Goal: Task Accomplishment & Management: Complete application form

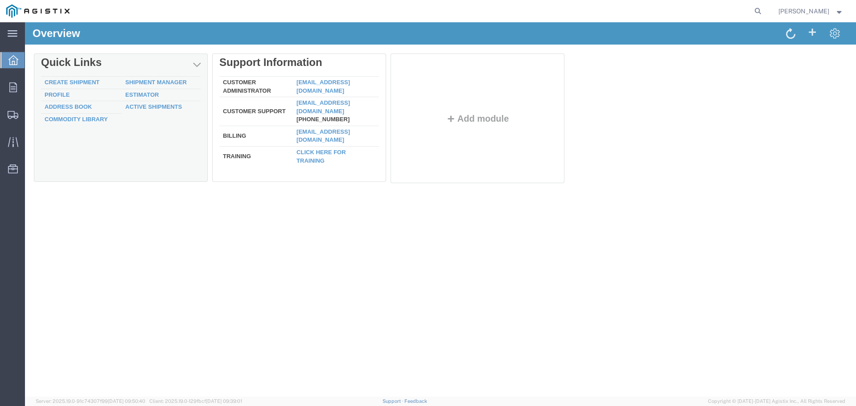
click at [65, 78] on td "Create Shipment" at bounding box center [81, 83] width 81 height 12
click at [65, 80] on link "Create Shipment" at bounding box center [72, 82] width 55 height 7
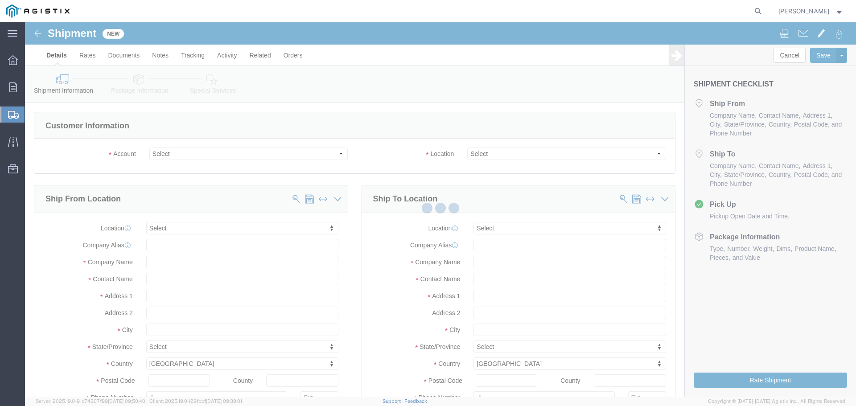
select select
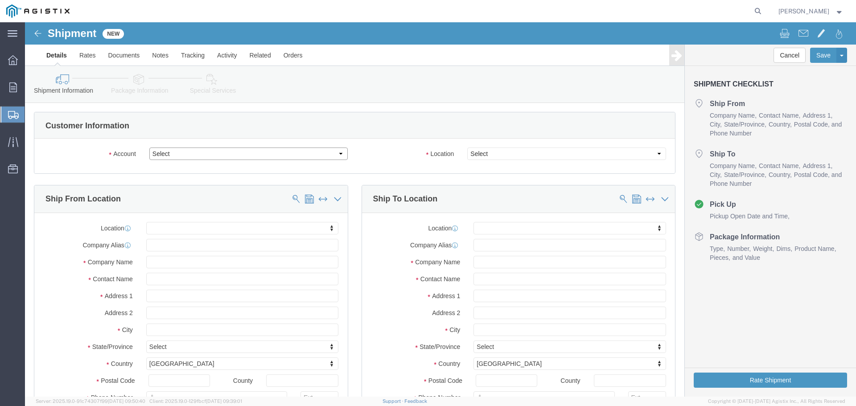
click select "Select New Pig Corp PG&E"
select select "9596"
click select "Select New Pig Corp PG&E"
select select "PURCHORD"
select select
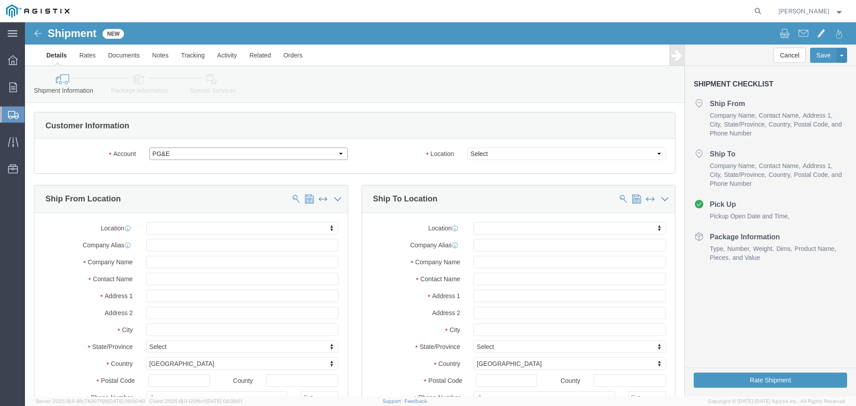
select select
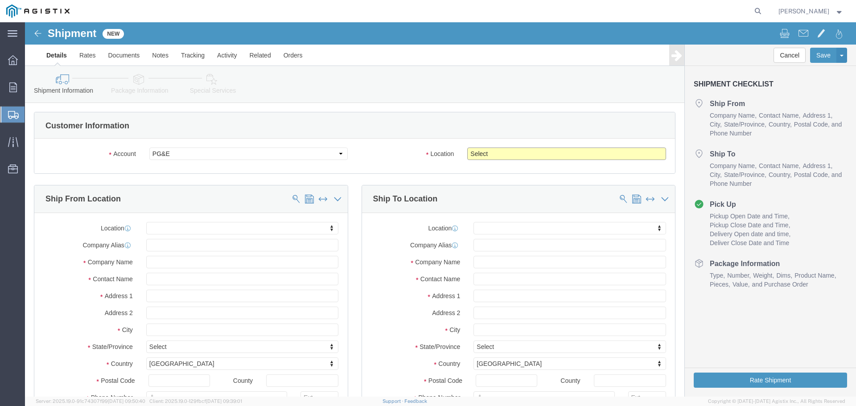
click select "Select All Others [GEOGRAPHIC_DATA] [GEOGRAPHIC_DATA] [GEOGRAPHIC_DATA] [GEOGRA…"
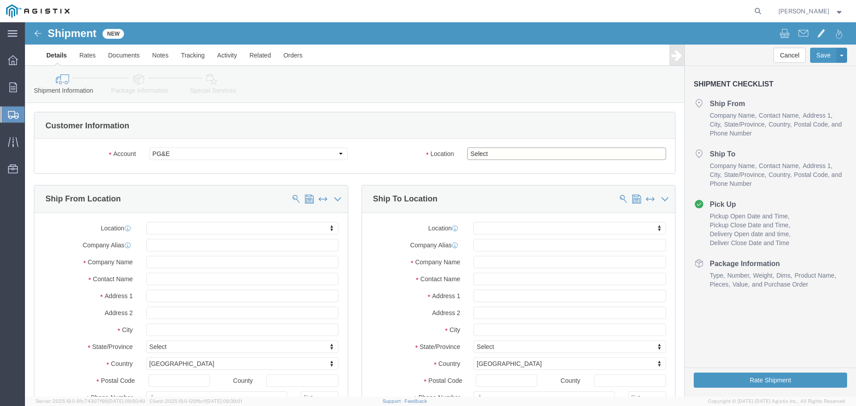
select select "23082"
click select "Select All Others [GEOGRAPHIC_DATA] [GEOGRAPHIC_DATA] [GEOGRAPHIC_DATA] [GEOGRA…"
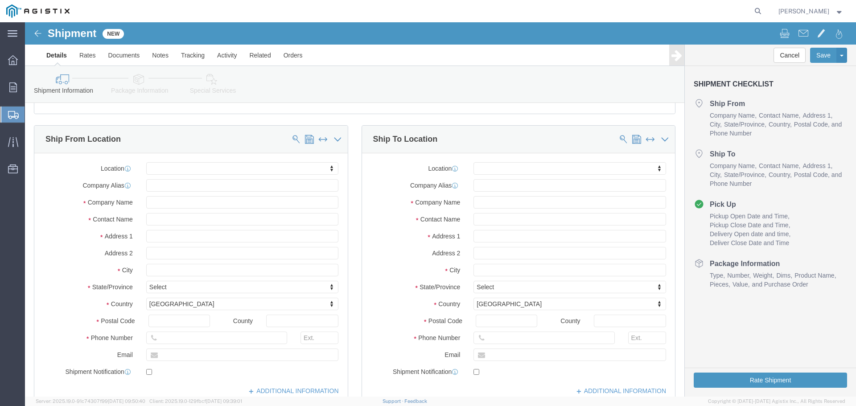
scroll to position [89, 0]
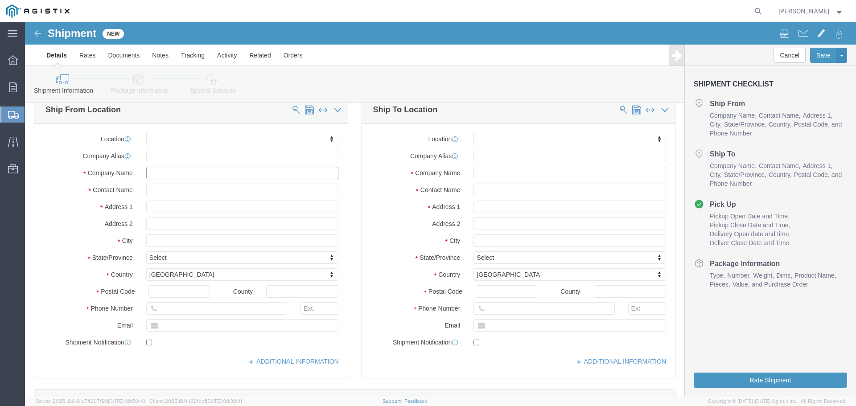
click input "text"
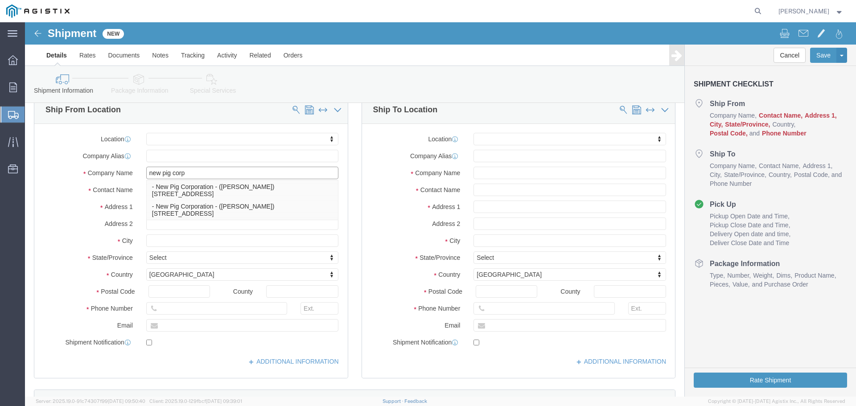
type input "new pig corp"
type input "wen"
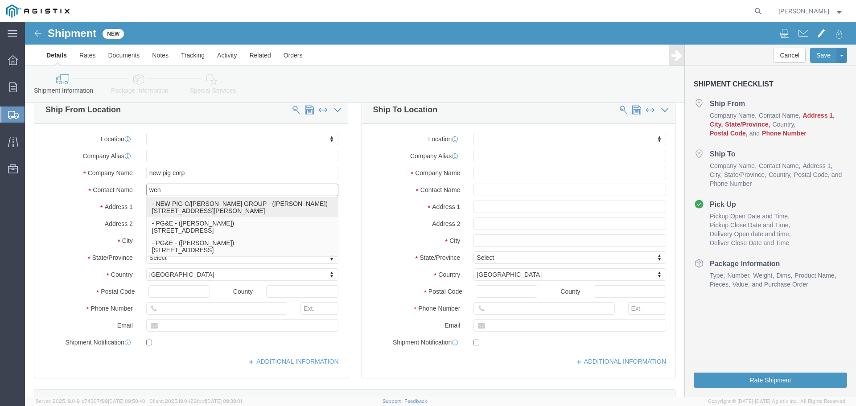
click p "- NEW PIG C/[PERSON_NAME] GROUP - ([PERSON_NAME]) [STREET_ADDRESS][PERSON_NAME]"
select select
type input "NEW PIG C/[PERSON_NAME] GROUP"
type input "[PERSON_NAME]"
type input "[STREET_ADDRESS][PERSON_NAME]"
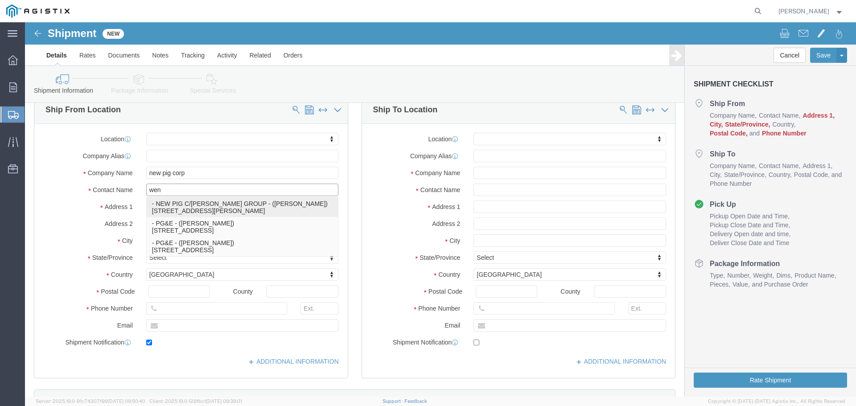
type input "RENO"
type input "89512"
type input "US"
type input "7753845628"
type input "[EMAIL_ADDRESS][DOMAIN_NAME]"
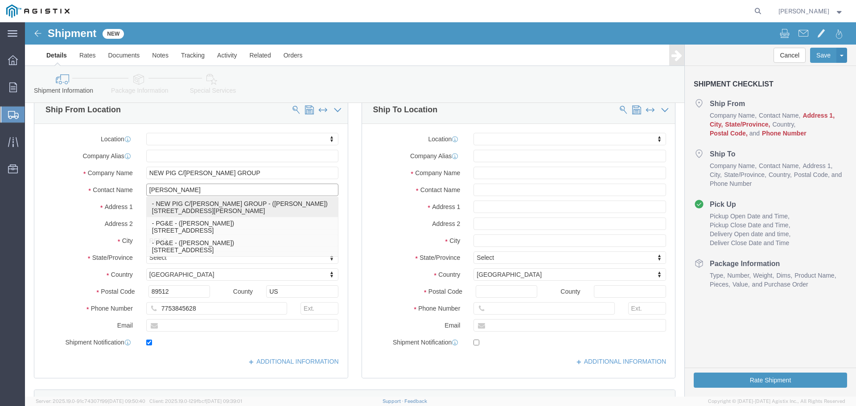
checkbox input "true"
select select "NV"
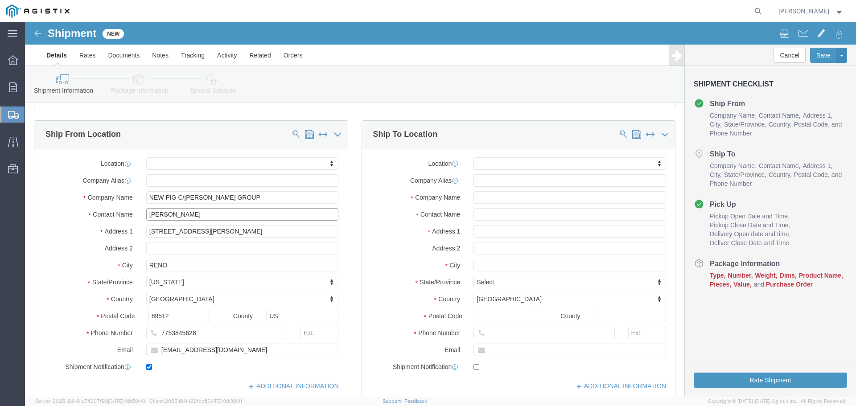
scroll to position [45, 0]
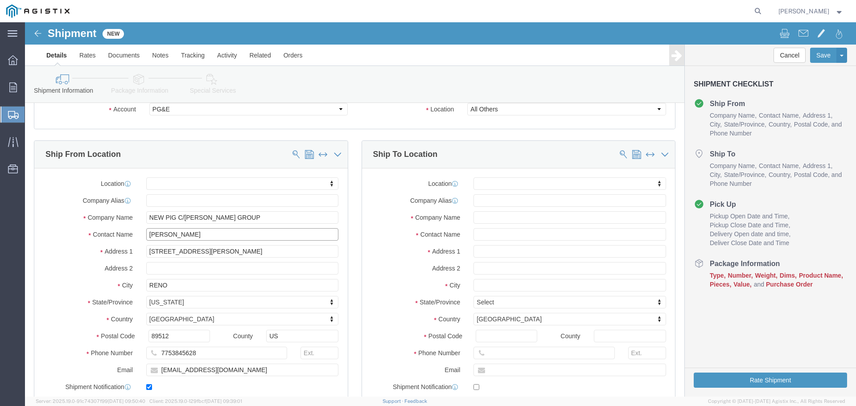
type input "[PERSON_NAME]"
drag, startPoint x: 453, startPoint y: 190, endPoint x: 459, endPoint y: 198, distance: 9.8
click input "text"
type input "PGE"
type input "[PERSON_NAME]"
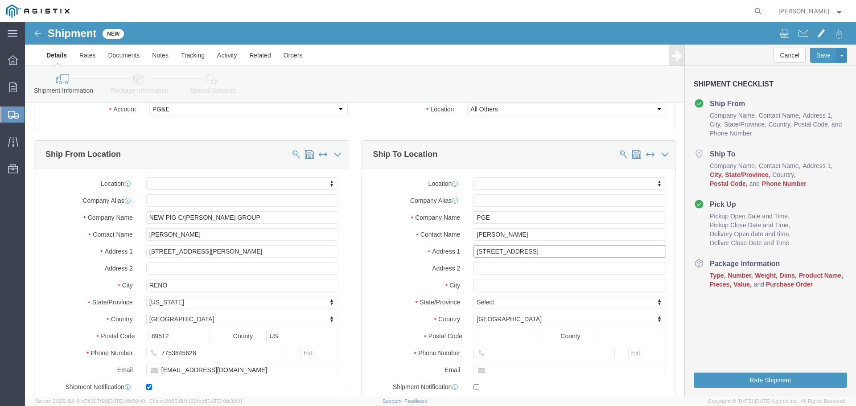
type input "[STREET_ADDRESS]"
select select
type input "[PERSON_NAME]"
select select
type input "c"
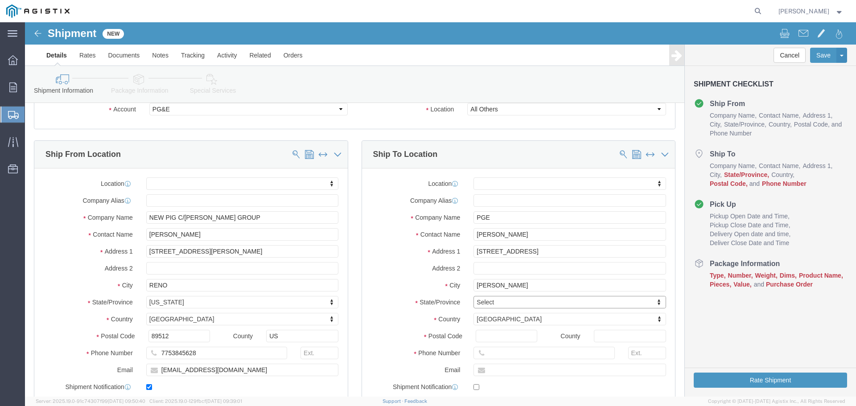
type input "c"
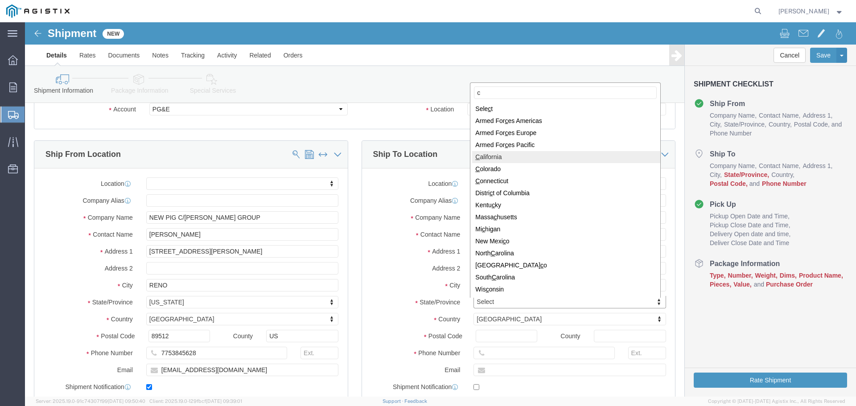
select select
select select "CA"
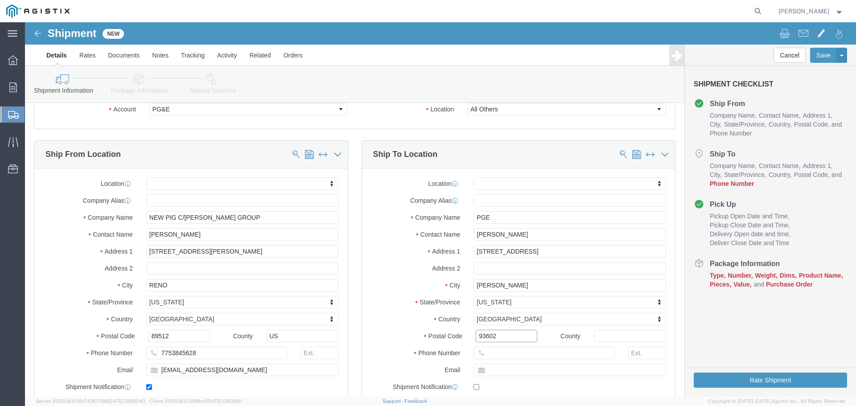
type input "93602"
select select
click input "text"
type input "2098553523"
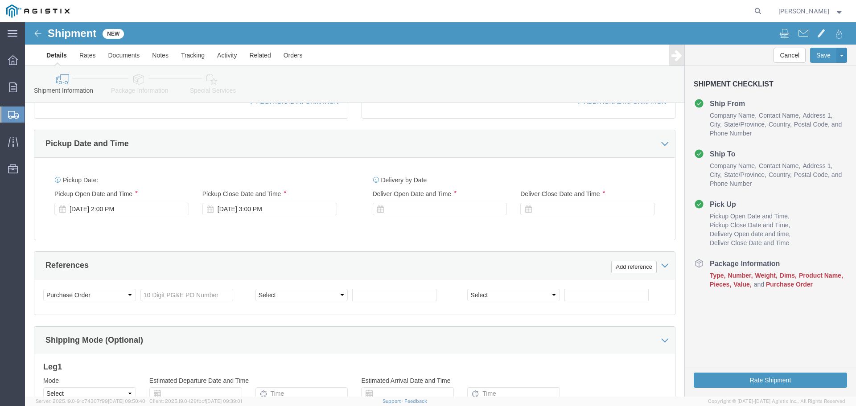
scroll to position [357, 0]
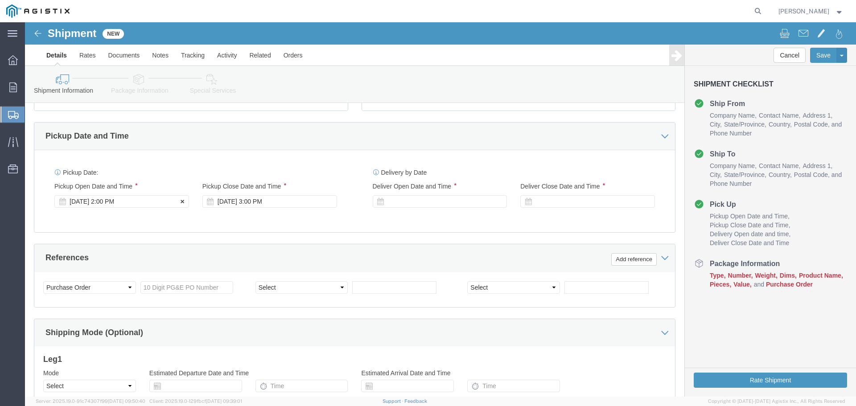
click div "[DATE] 2:00 PM"
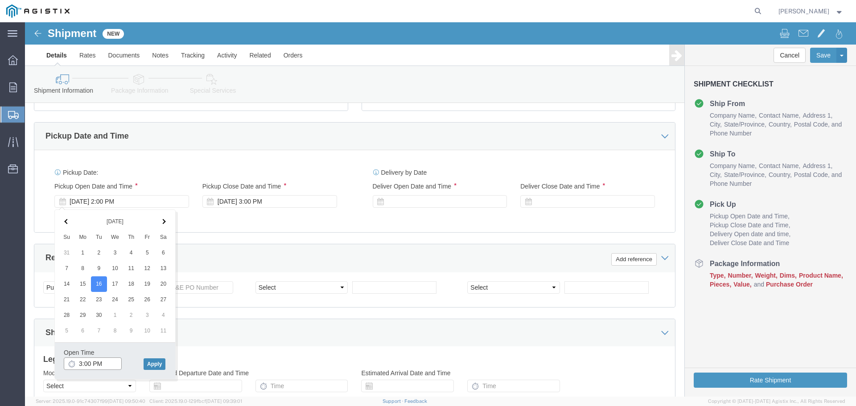
type input "3:00 PM"
click button "Apply"
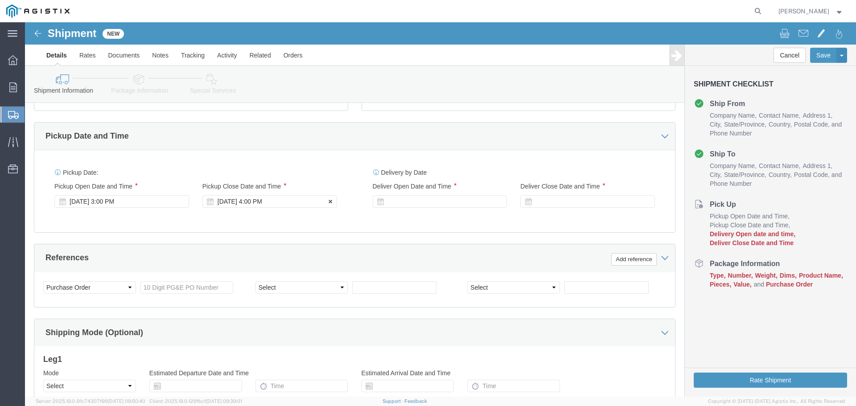
click div "[DATE] 4:00 PM"
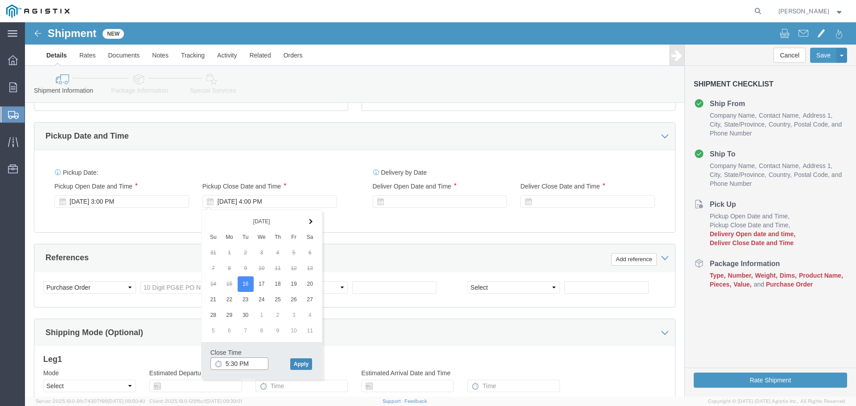
type input "5:30 PM"
click button "Apply"
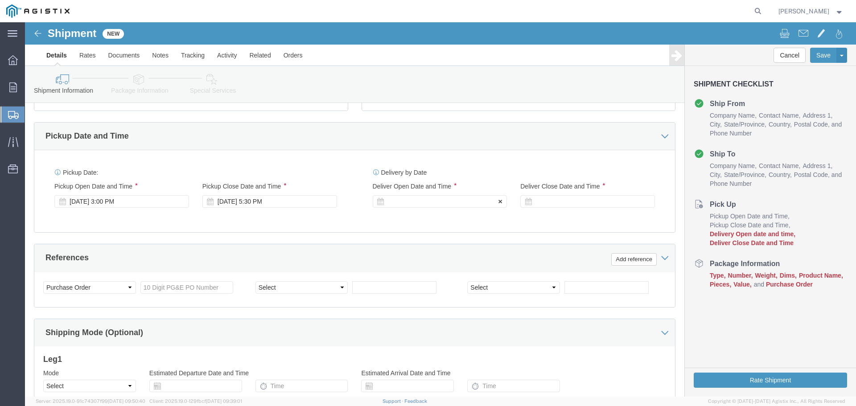
click div
click input "6:30 PM"
type input "7:00 AM"
click button "Apply"
click div
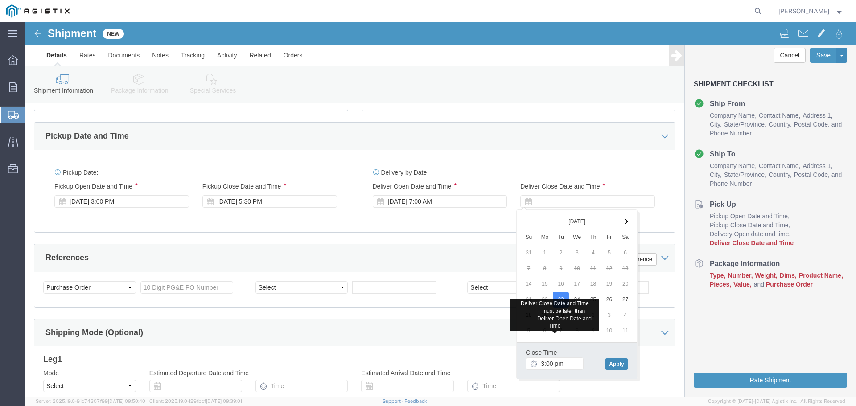
type input "3:00 PM"
click button "Apply"
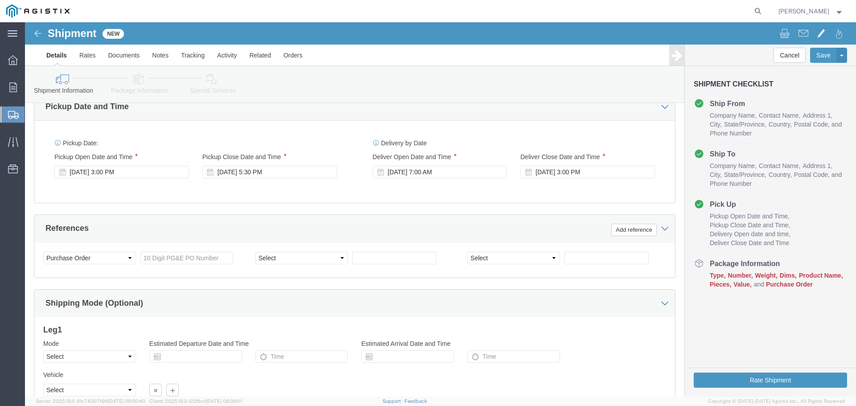
scroll to position [401, 0]
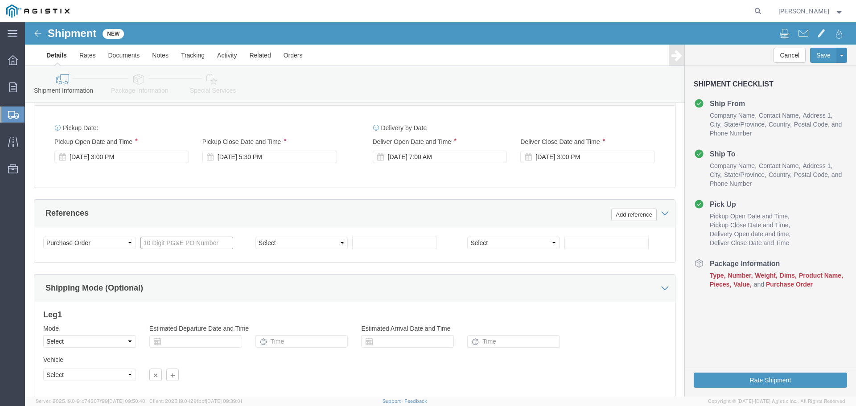
click input "text"
type input "2701244844"
click select "Select Account Type Activity ID Airline Appointment Number ASN Batch Request # …"
select select "BOL"
click select "Select Account Type Activity ID Airline Appointment Number ASN Batch Request # …"
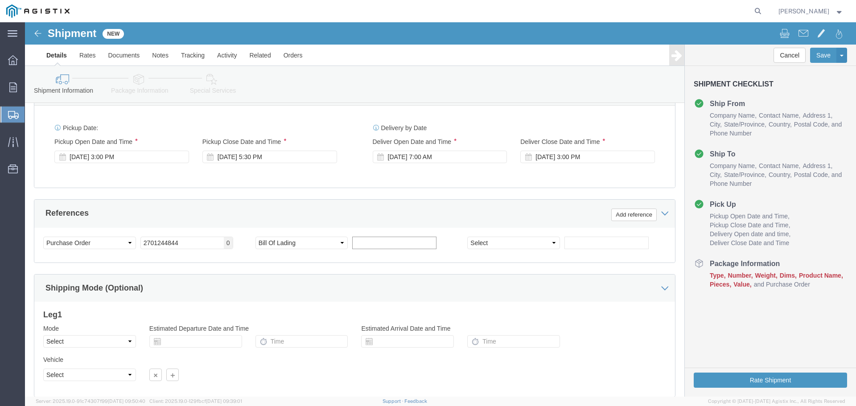
click input "text"
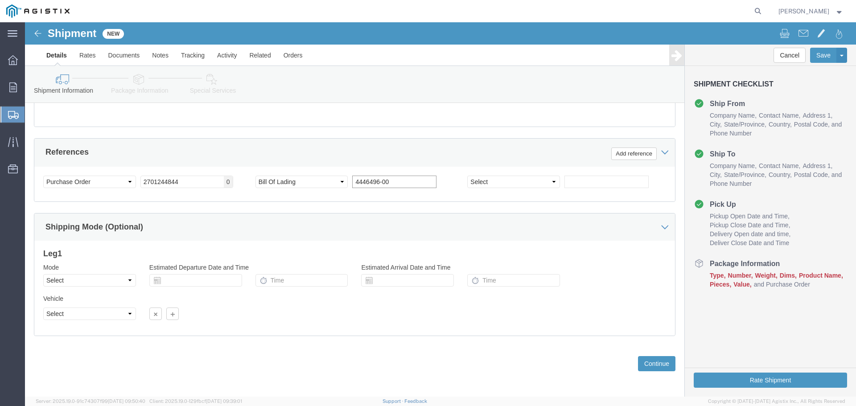
scroll to position [464, 0]
type input "4446496-00"
click button "Continue"
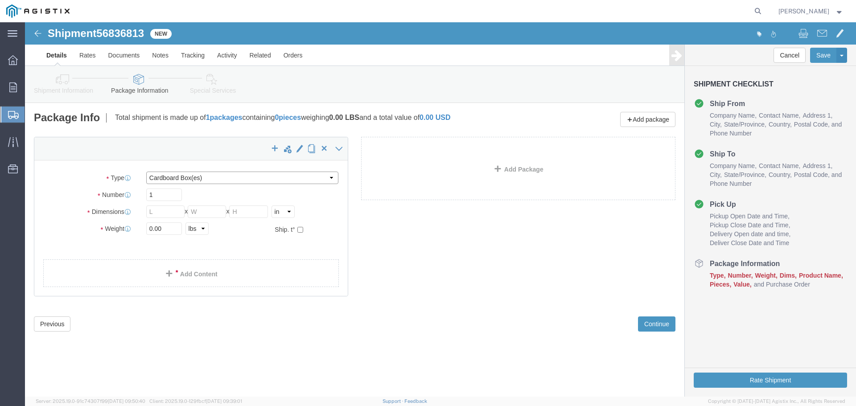
click select "Select Bulk Bundle(s) Cardboard Box(es) Carton(s) Crate(s) Drum(s) (Fiberboard)…"
select select "PSNS"
click select "Select Bulk Bundle(s) Cardboard Box(es) Carton(s) Crate(s) Drum(s) (Fiberboard)…"
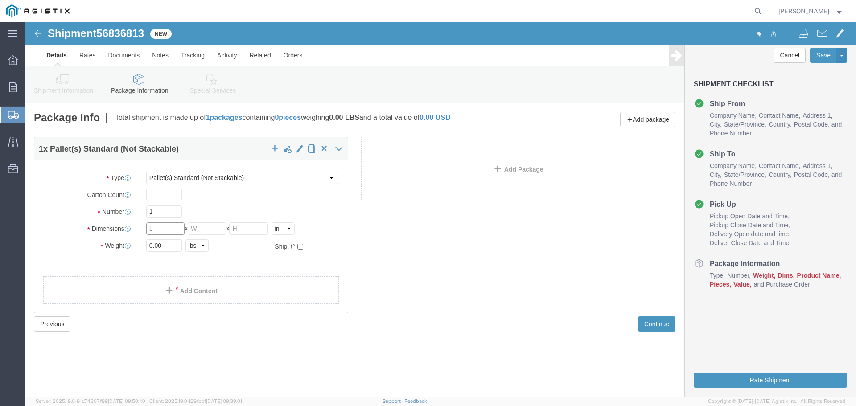
drag, startPoint x: 134, startPoint y: 202, endPoint x: 103, endPoint y: 213, distance: 32.2
click div "Dimensions Length x Width x Height Select cm ft in"
type input "48"
type input "40"
type input "56"
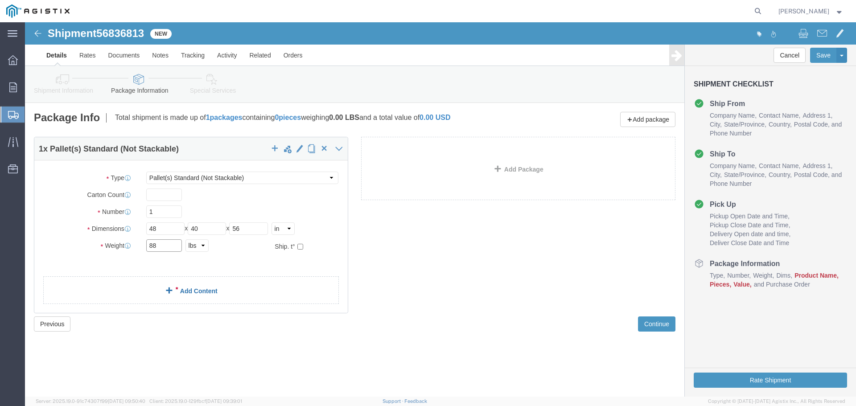
type input "88"
click div "1 x Pallet(s) Standard (Not Stackable) Package Type Select Bulk Bundle(s) Cardb…"
click span
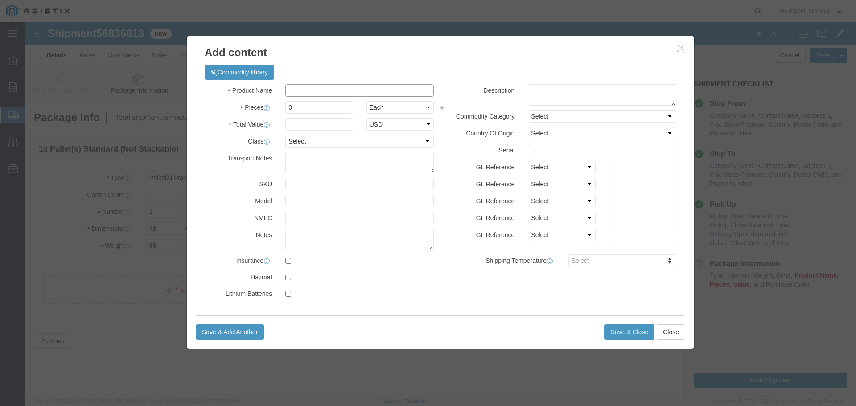
click input "text"
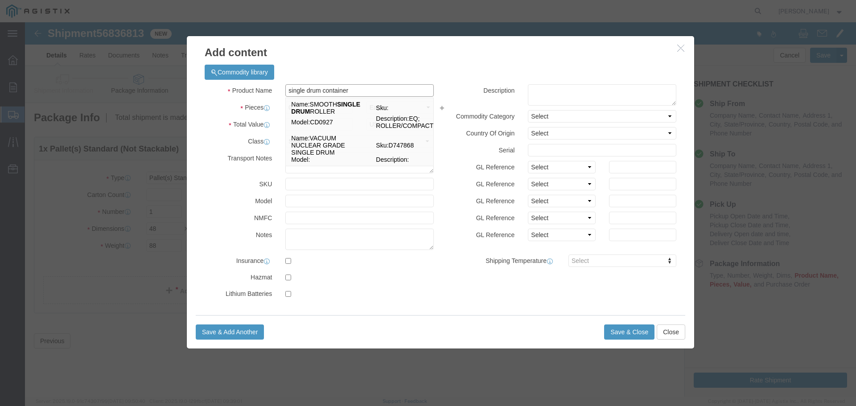
type input "single drum container"
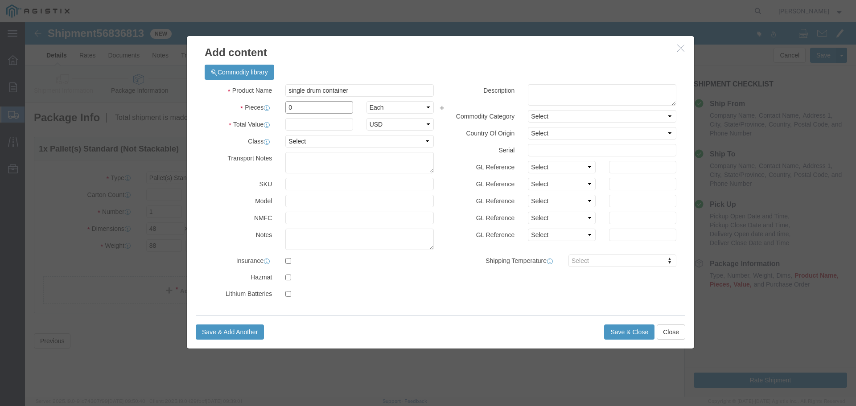
type input "1"
type input "2"
type input "467"
select select "USD"
select select "300"
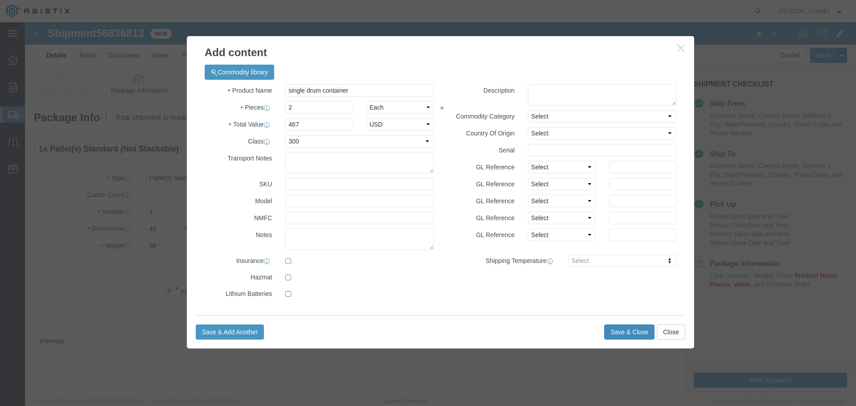
click button "Save & Close"
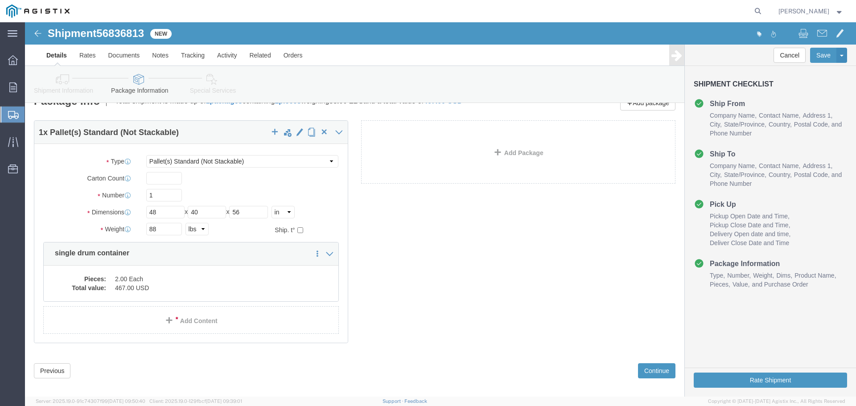
scroll to position [25, 0]
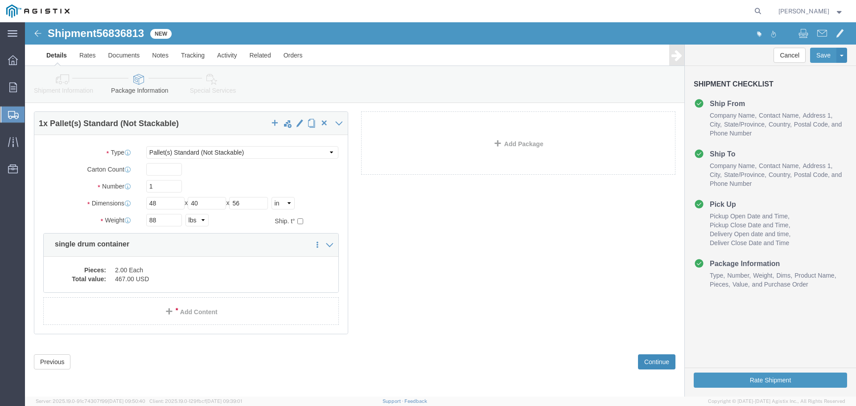
click button "Continue"
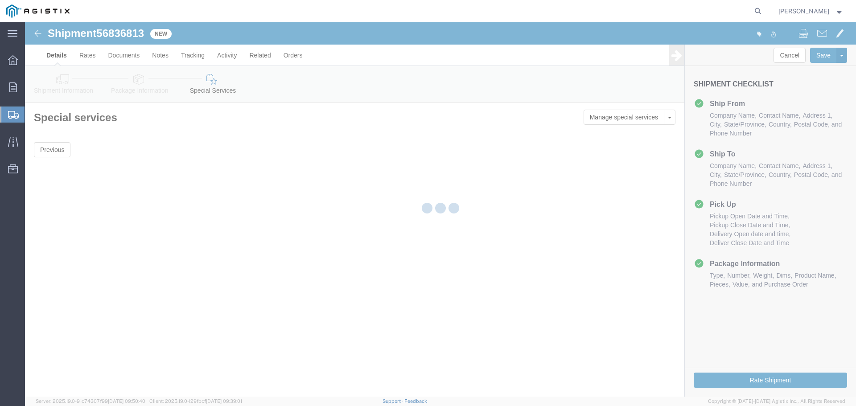
scroll to position [0, 0]
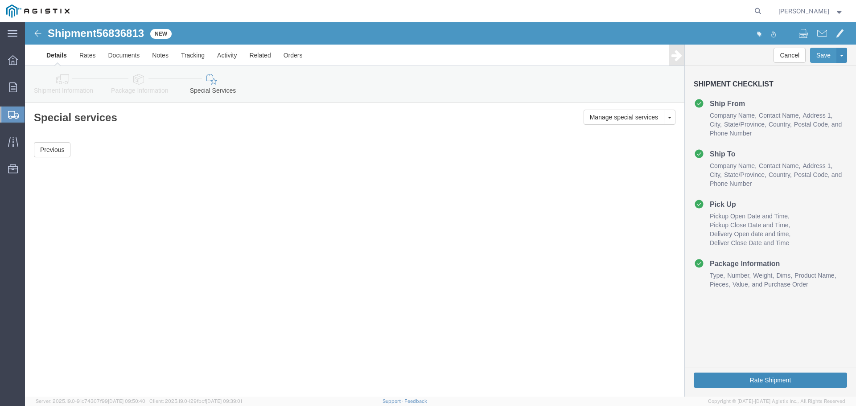
click button "Rate Shipment"
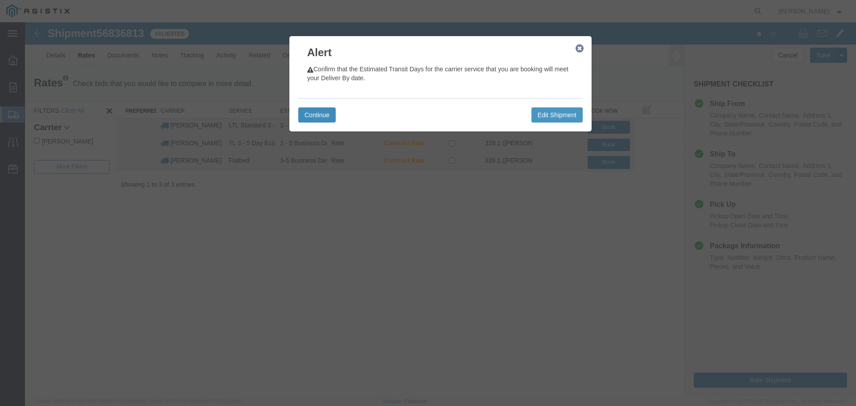
click at [316, 113] on button "Continue" at bounding box center [316, 114] width 37 height 15
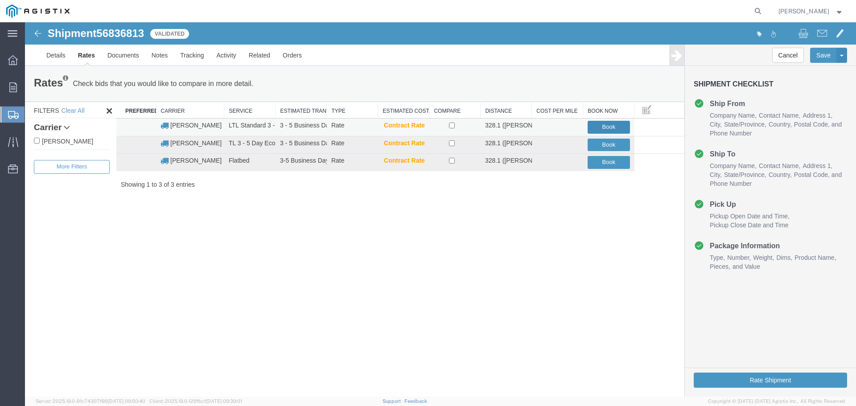
click at [604, 126] on button "Book" at bounding box center [609, 127] width 42 height 13
